Goal: Find specific page/section: Find specific page/section

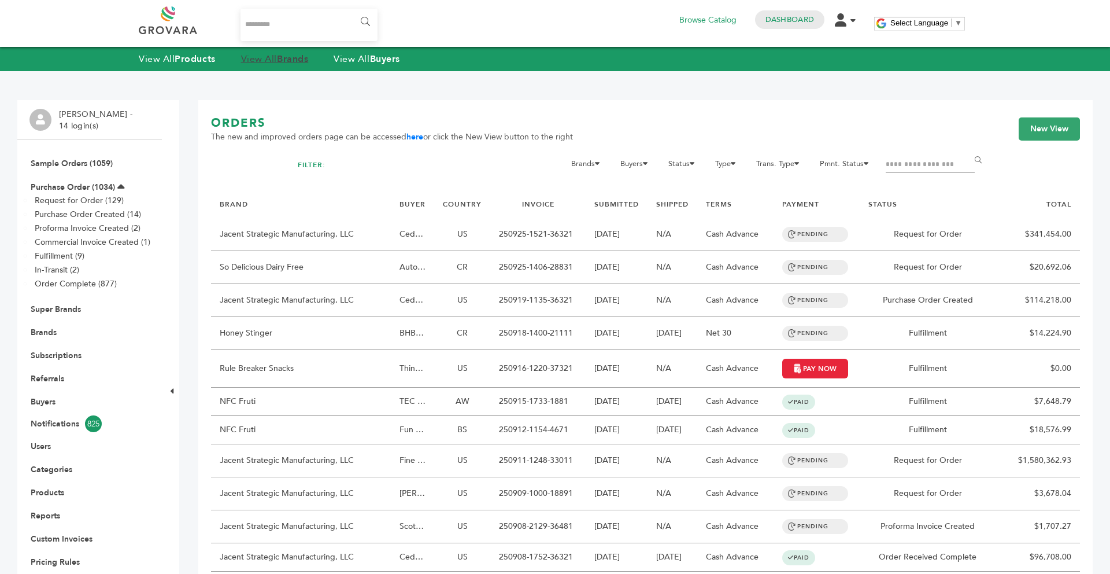
click at [293, 58] on strong "Brands" at bounding box center [292, 59] width 31 height 13
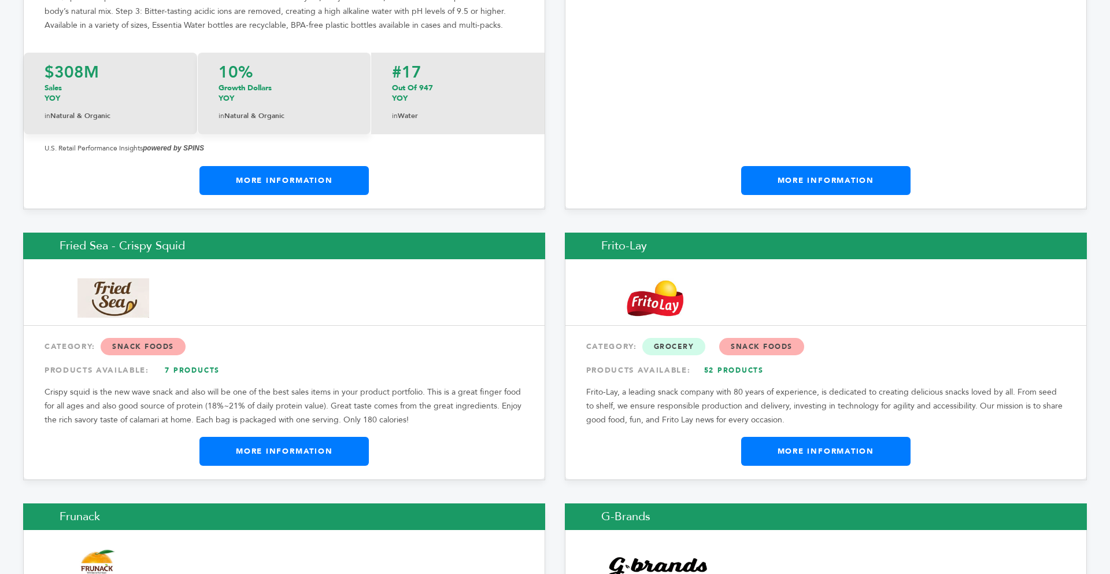
scroll to position [6727, 0]
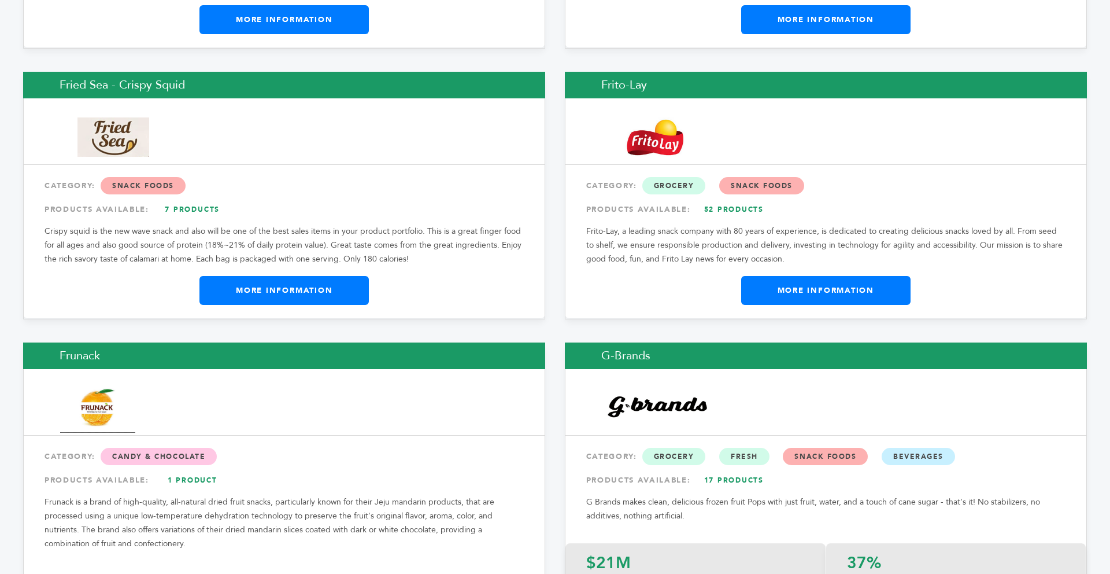
drag, startPoint x: 1107, startPoint y: 32, endPoint x: 1110, endPoint y: 182, distance: 149.8
click at [348, 276] on link "More Information" at bounding box center [283, 290] width 169 height 29
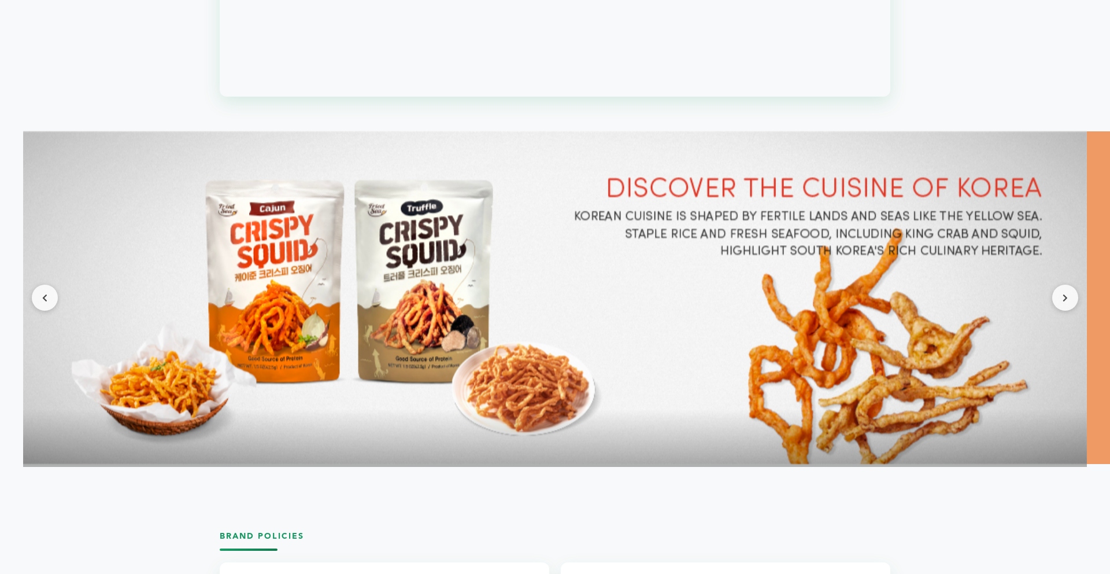
scroll to position [1480, 0]
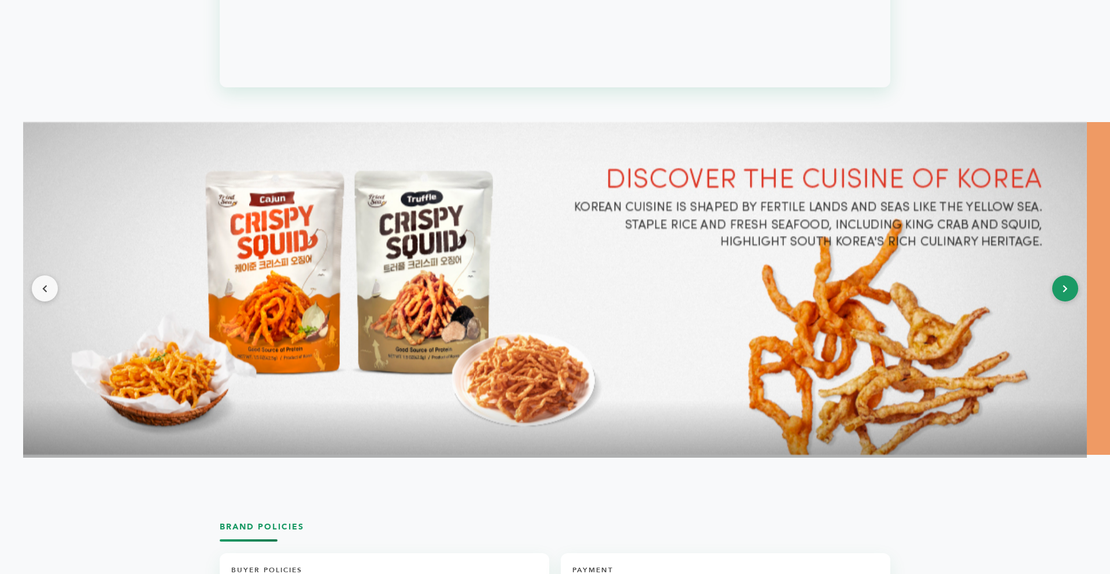
click at [1066, 280] on button at bounding box center [1065, 288] width 26 height 26
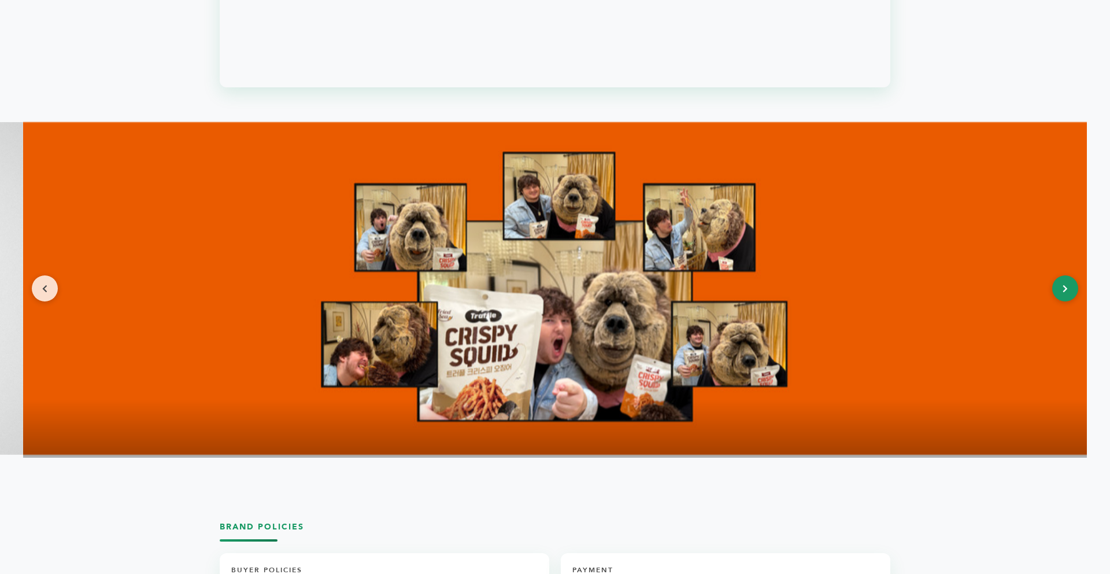
click at [1066, 280] on button at bounding box center [1065, 288] width 26 height 26
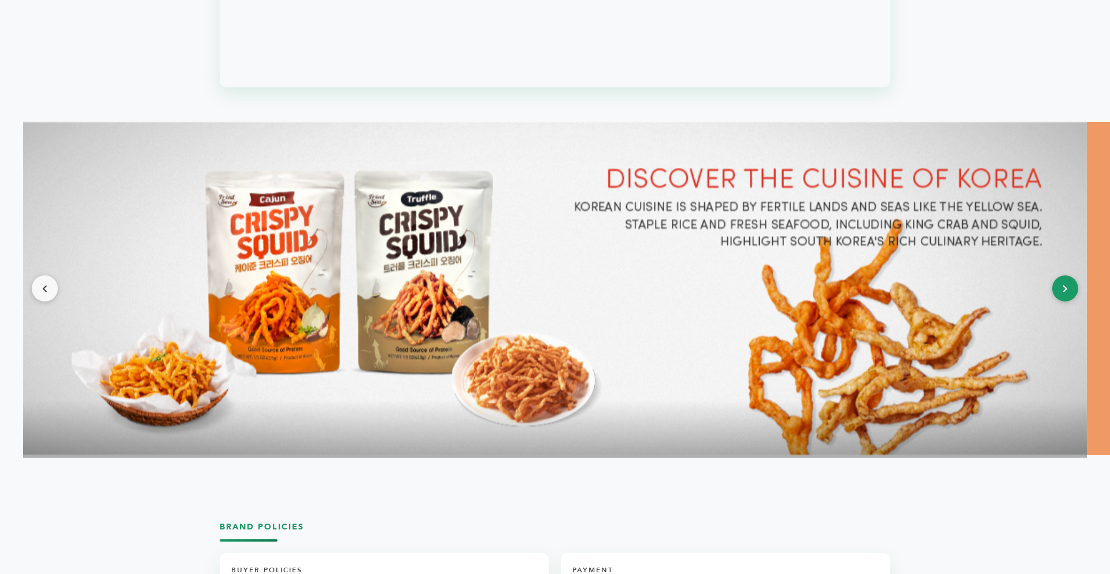
click at [1066, 280] on button at bounding box center [1065, 288] width 26 height 26
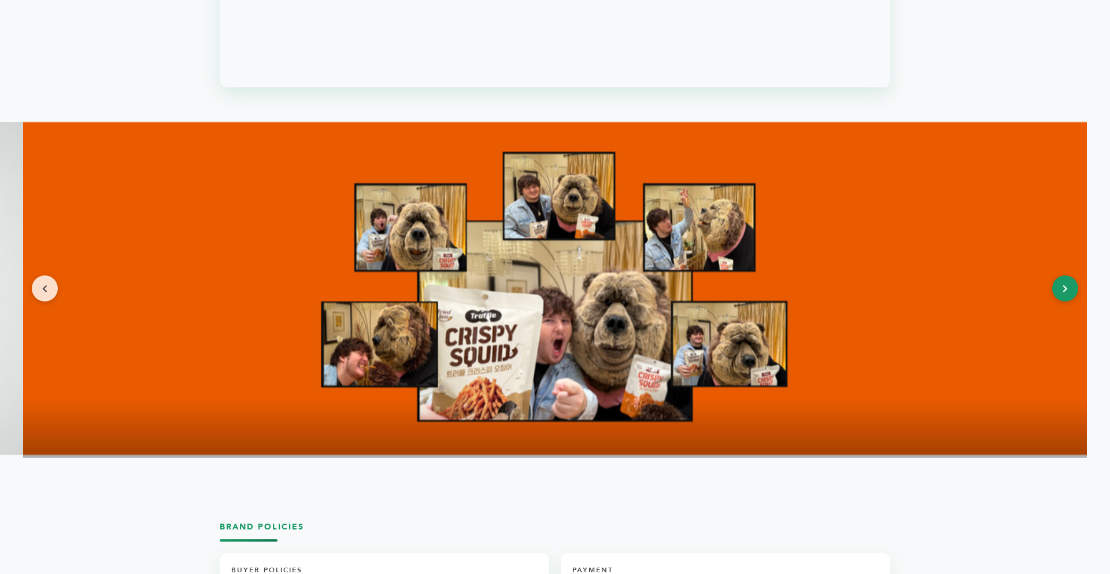
click at [1066, 280] on button at bounding box center [1065, 288] width 26 height 26
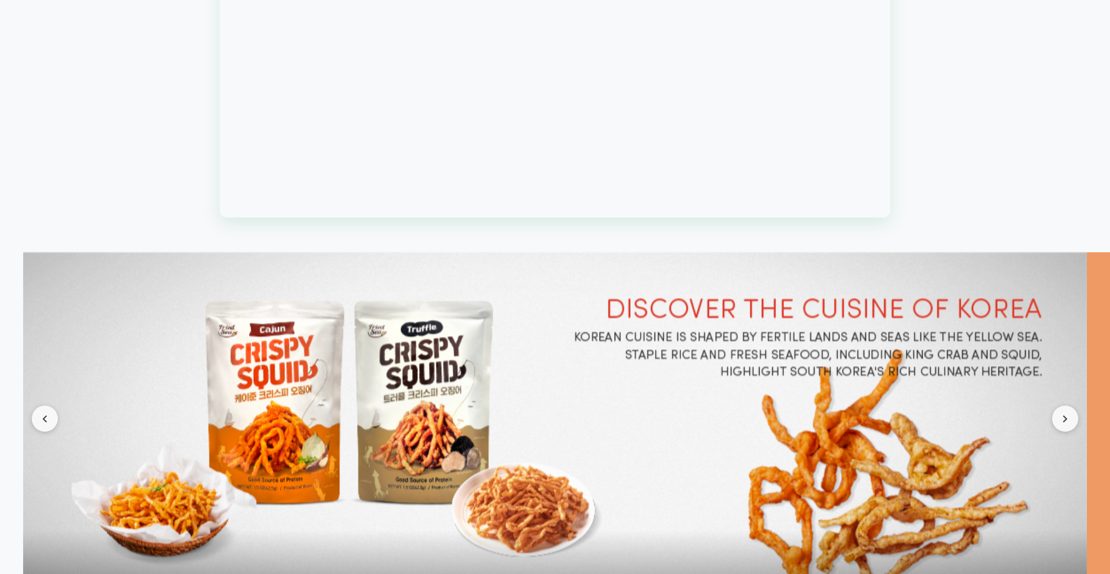
scroll to position [1341, 0]
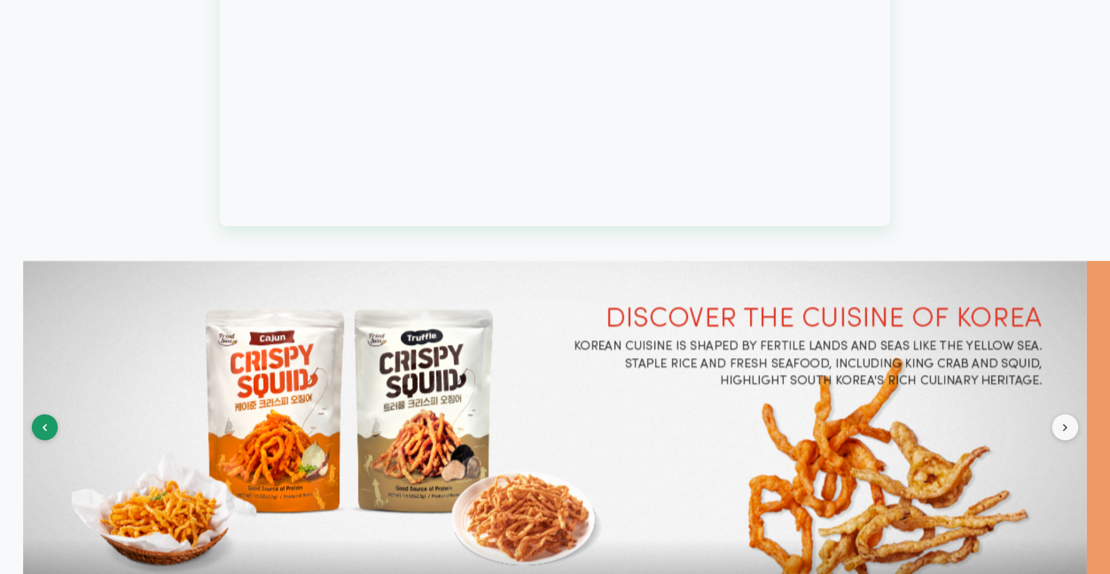
click at [47, 431] on button at bounding box center [45, 427] width 26 height 26
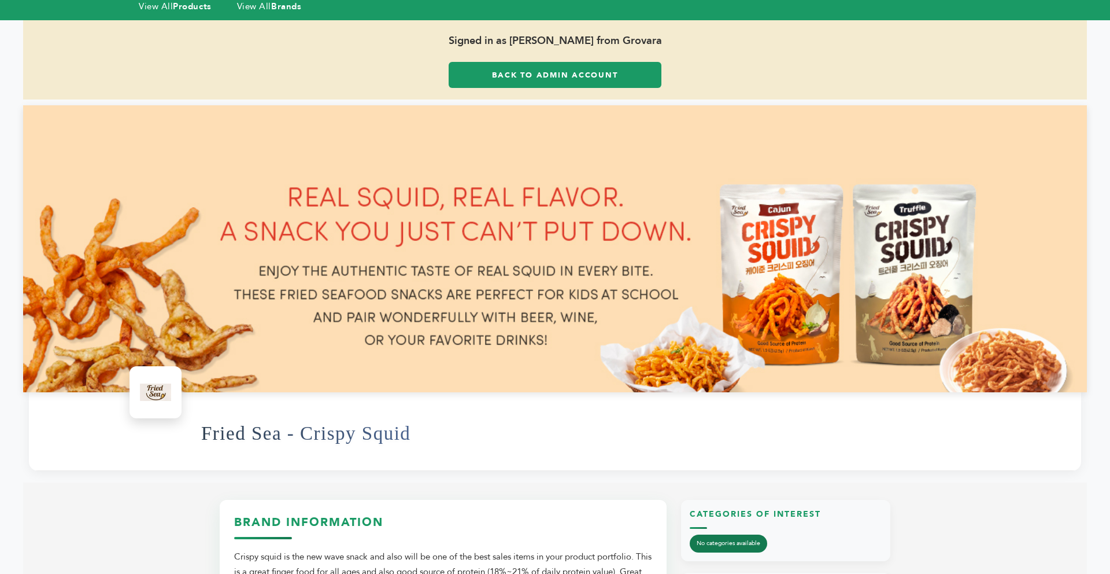
scroll to position [23, 0]
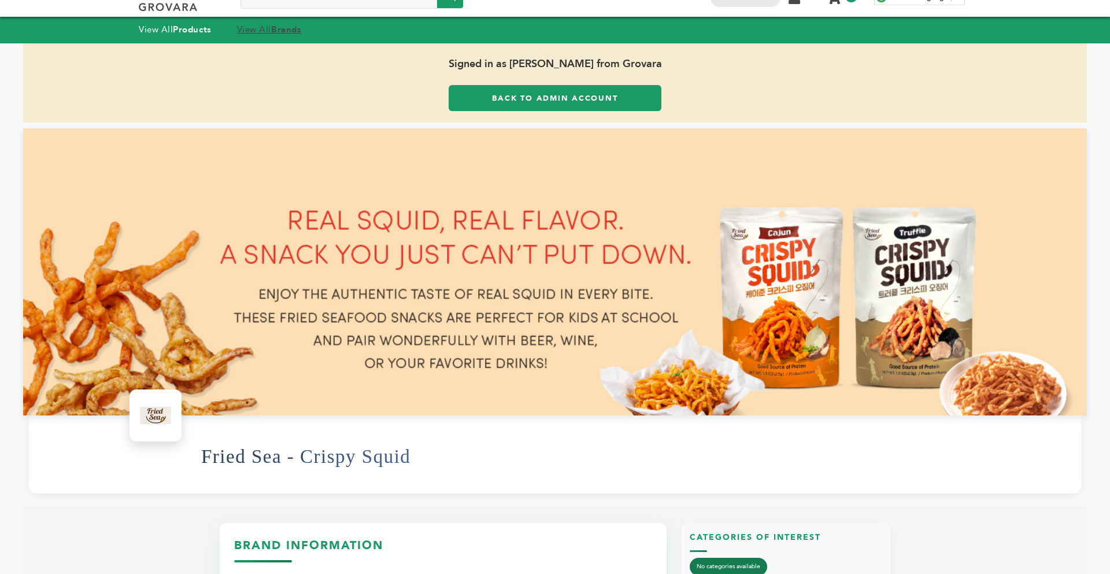
click at [262, 29] on link "View All Brands" at bounding box center [269, 30] width 65 height 12
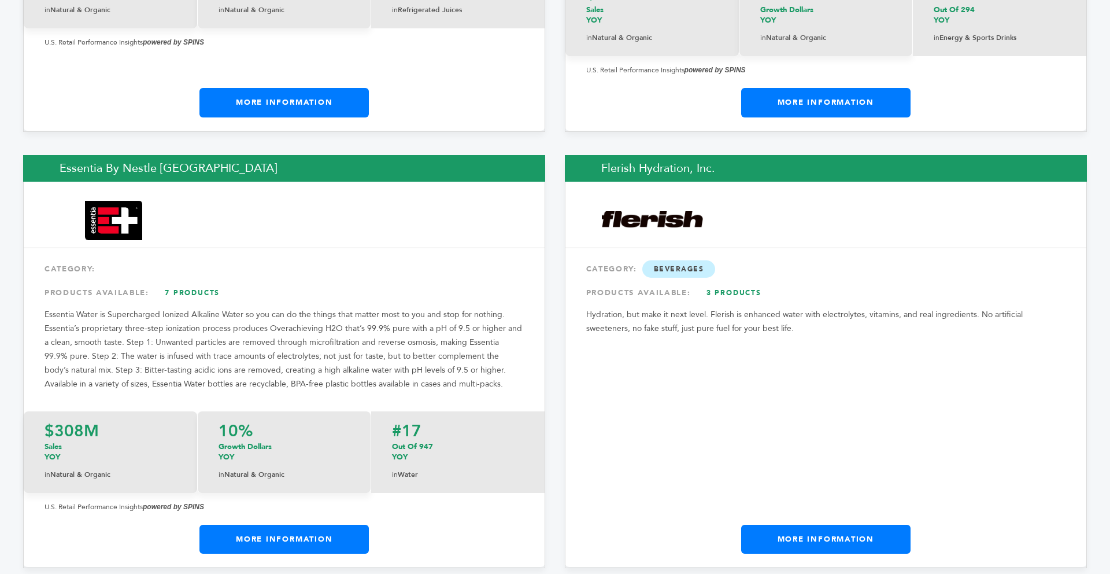
scroll to position [6507, 0]
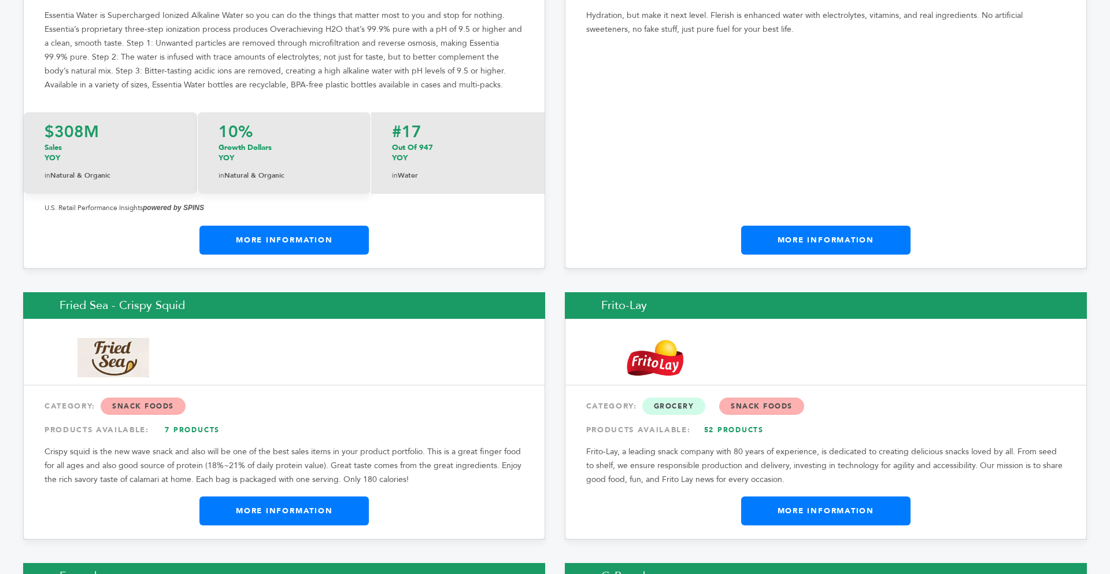
click at [308, 496] on link "More Information" at bounding box center [283, 510] width 169 height 29
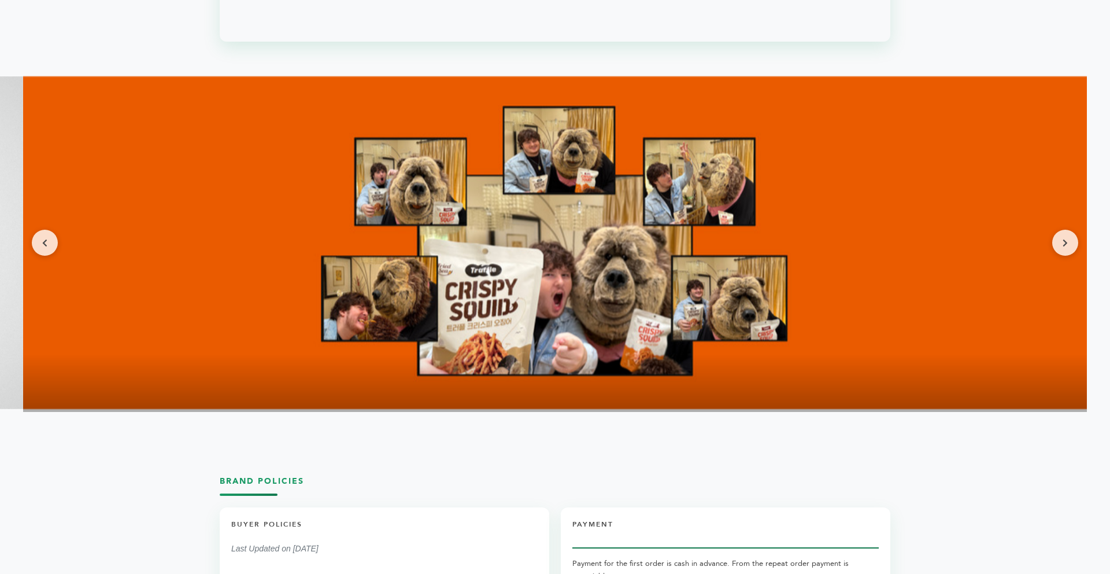
scroll to position [1526, 0]
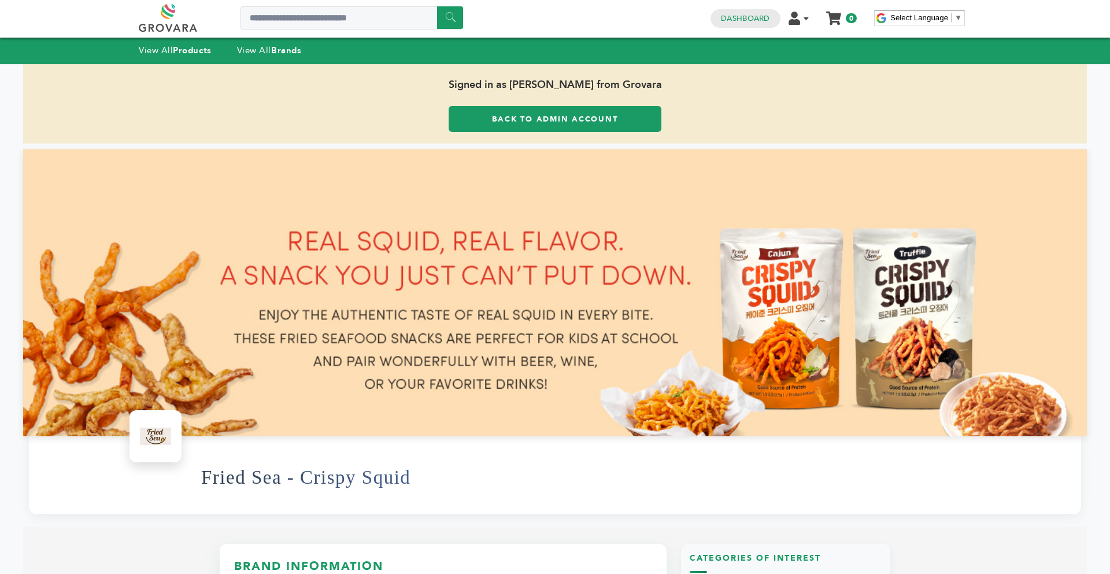
scroll to position [0, 0]
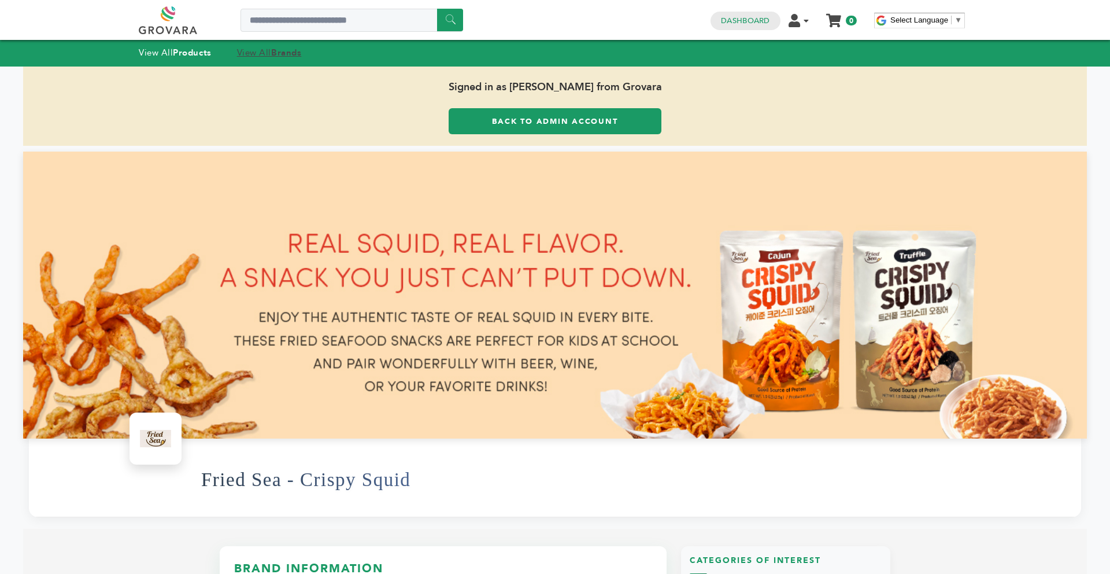
click at [279, 50] on strong "Brands" at bounding box center [286, 53] width 30 height 12
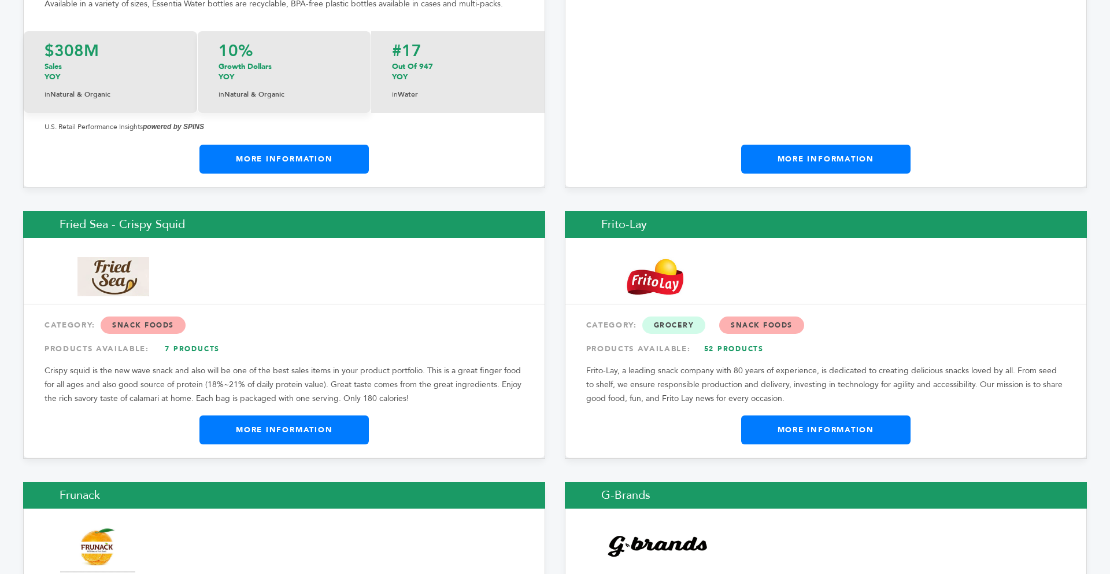
click at [769, 415] on link "More Information" at bounding box center [825, 429] width 169 height 29
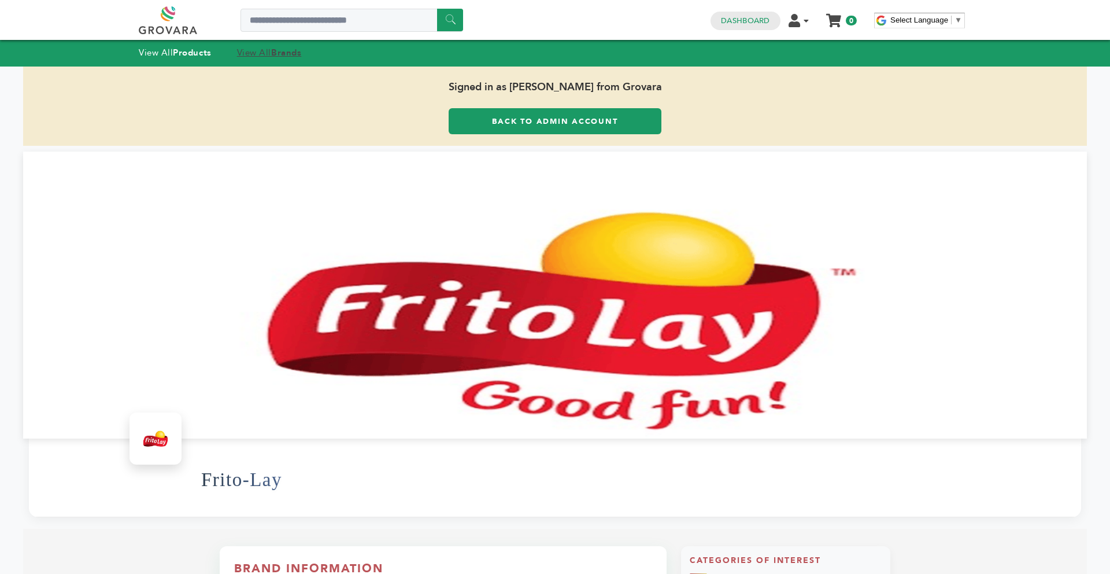
click at [273, 51] on link "View All Brands" at bounding box center [269, 53] width 65 height 12
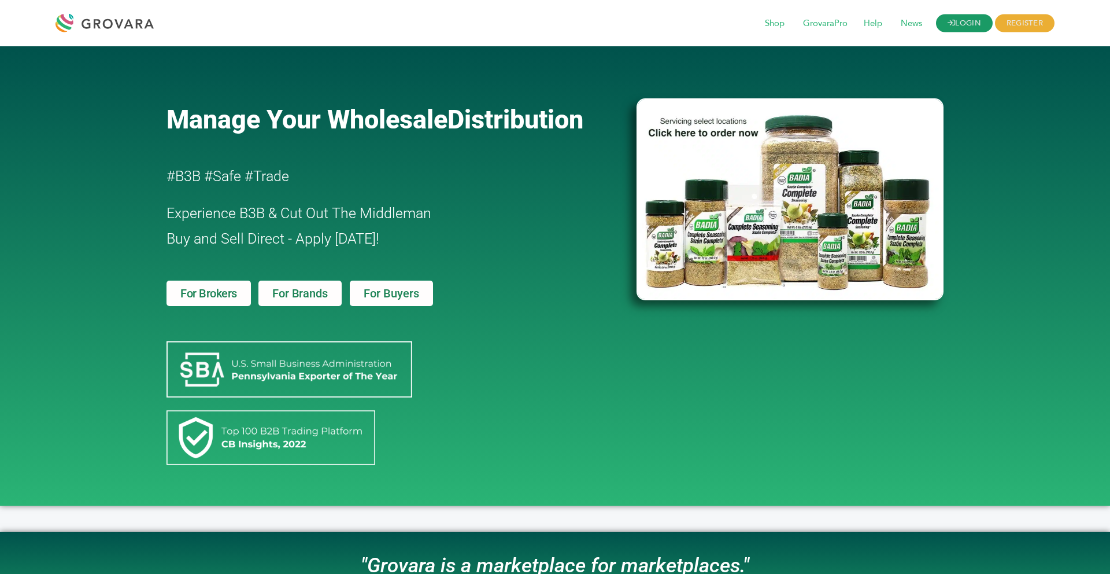
click at [968, 23] on link "LOGIN" at bounding box center [964, 23] width 57 height 18
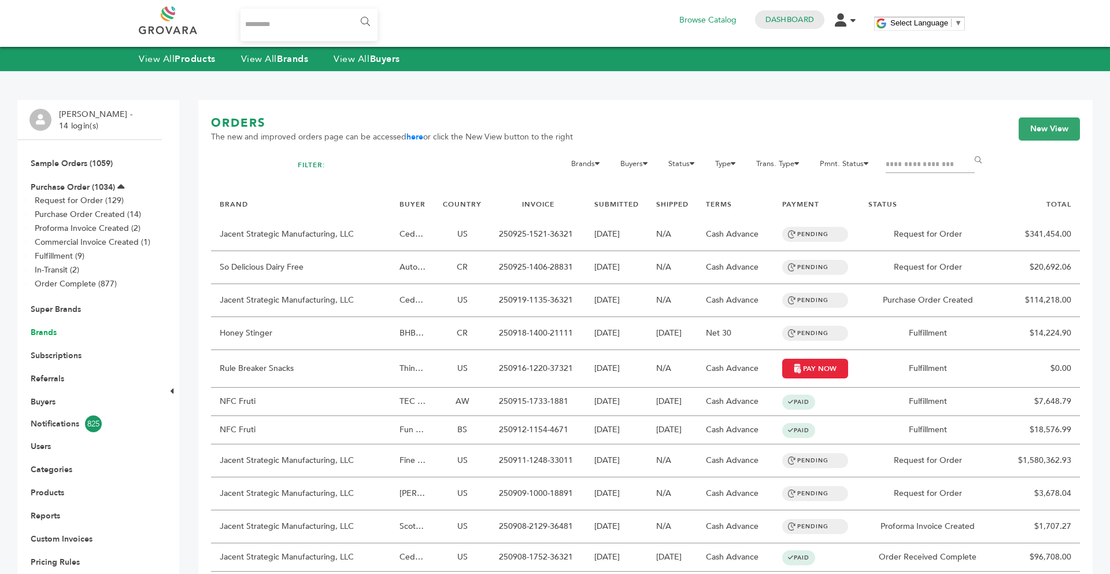
click at [31, 332] on link "Brands" at bounding box center [44, 332] width 26 height 11
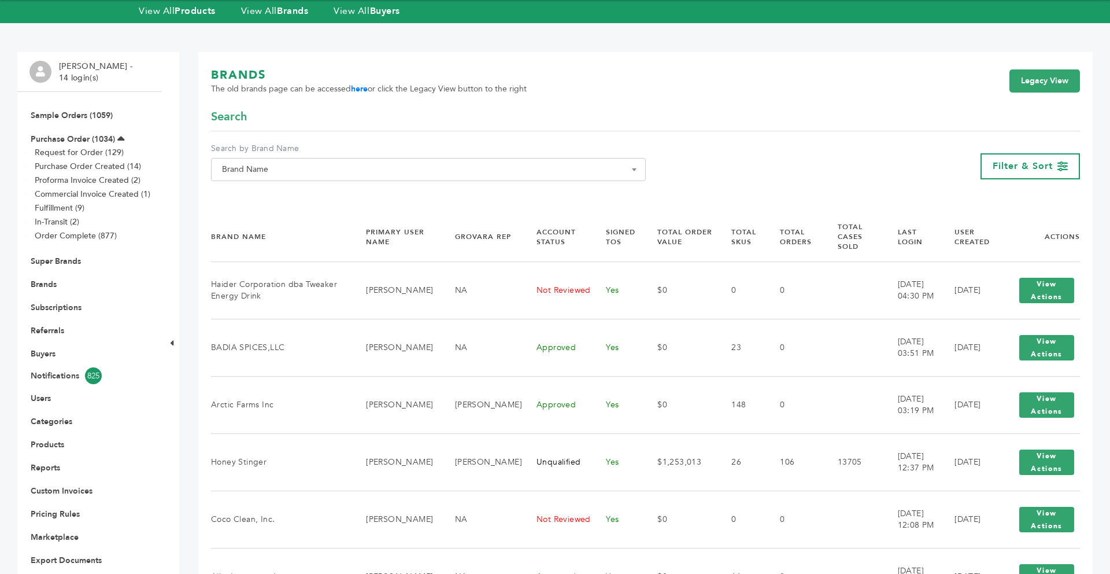
scroll to position [69, 0]
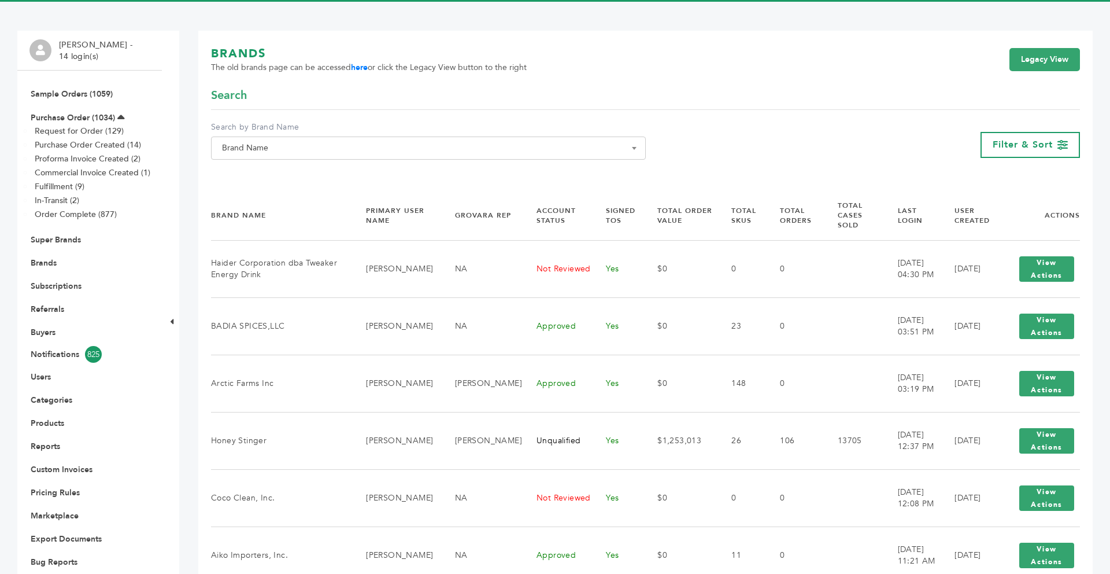
click at [254, 165] on div "**********" at bounding box center [428, 144] width 435 height 47
click at [254, 153] on span "Brand Name" at bounding box center [428, 148] width 422 height 16
click at [252, 171] on input "Search" at bounding box center [428, 169] width 429 height 14
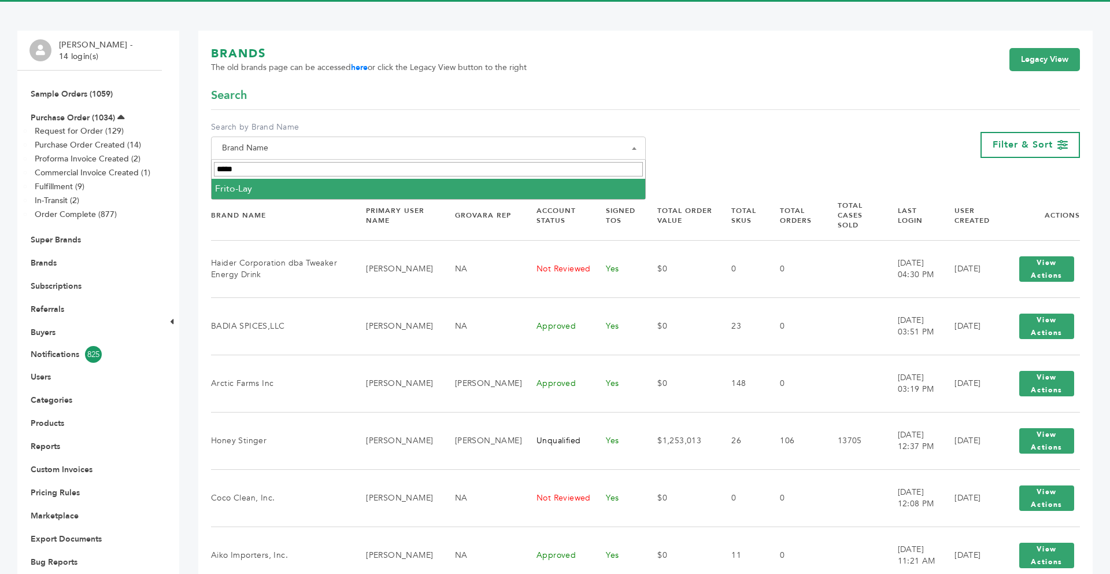
type input "*****"
select select "*********"
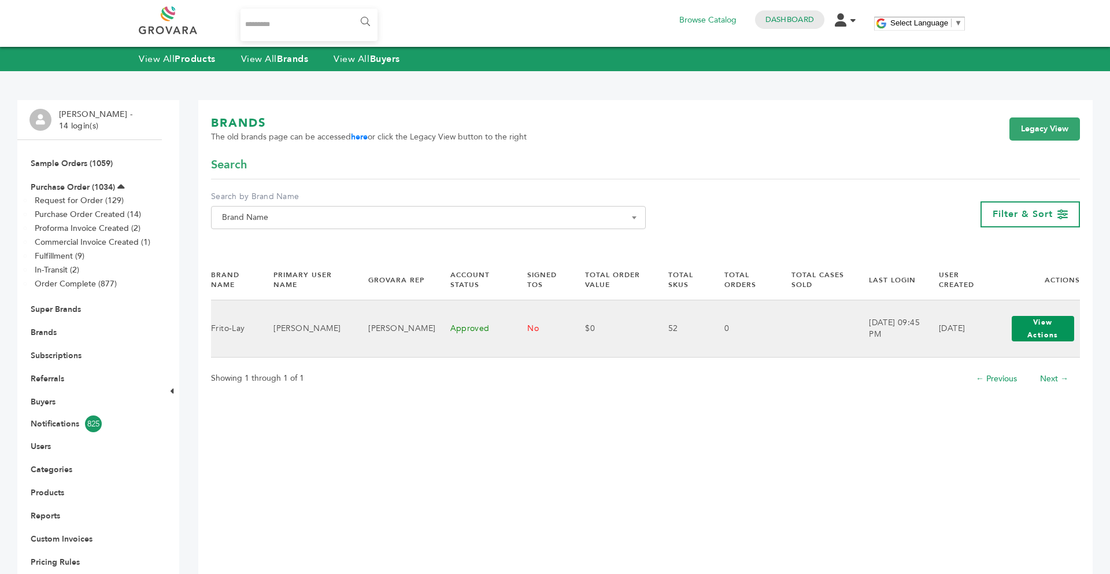
click at [1044, 323] on button "View Actions" at bounding box center [1043, 328] width 62 height 25
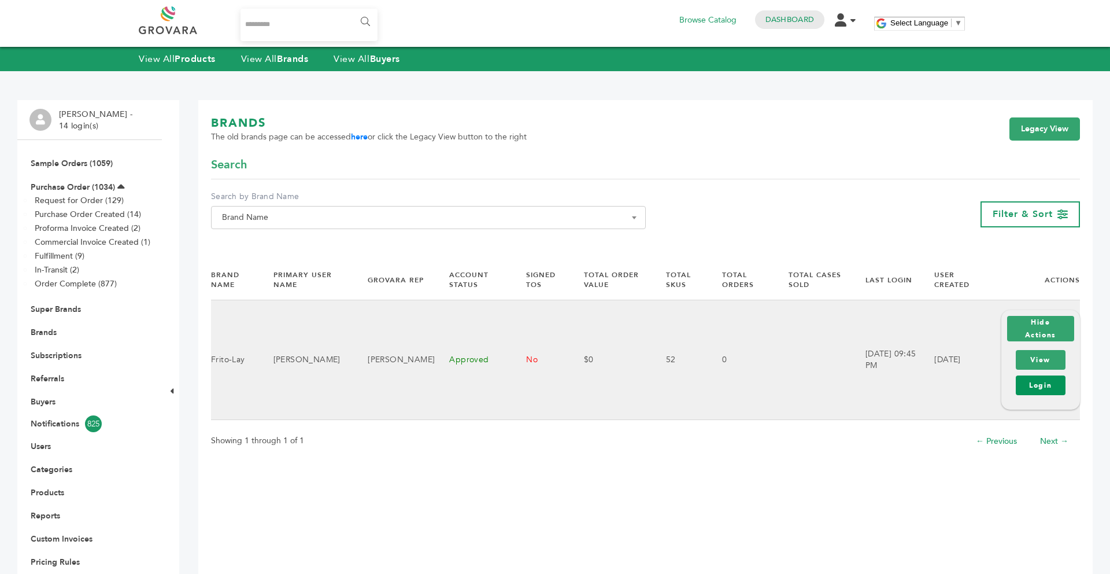
click at [1032, 380] on link "Login" at bounding box center [1041, 385] width 50 height 20
